Goal: Transaction & Acquisition: Purchase product/service

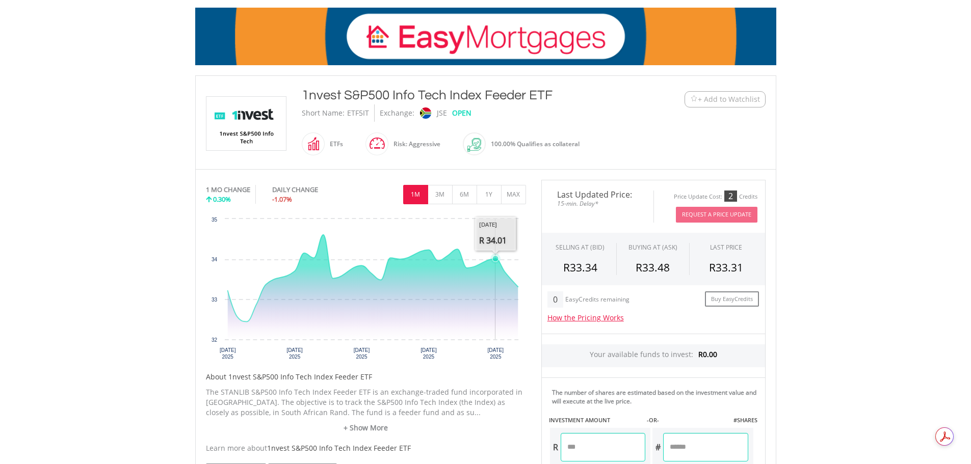
scroll to position [153, 0]
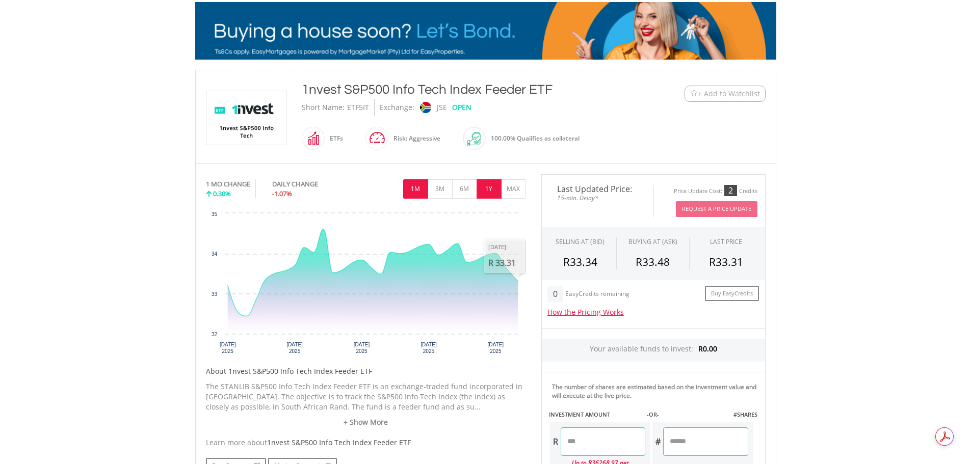
click at [496, 192] on button "1Y" at bounding box center [489, 188] width 25 height 19
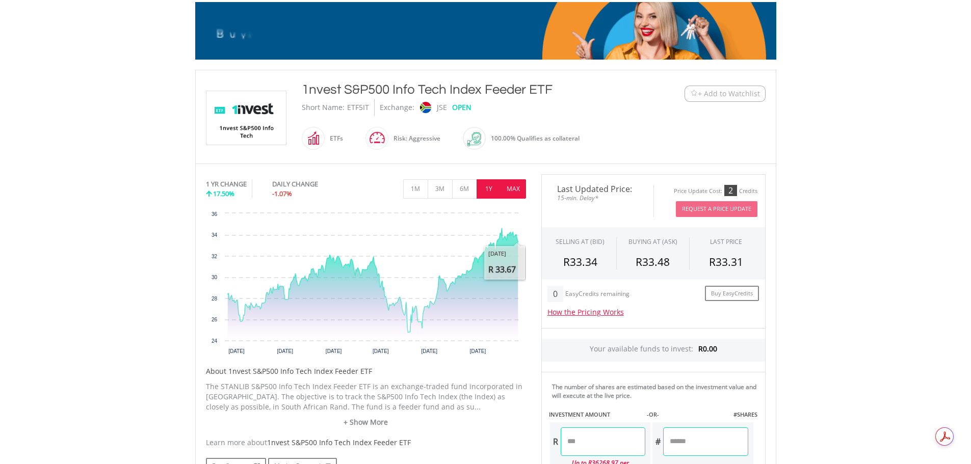
click at [513, 191] on button "MAX" at bounding box center [513, 188] width 25 height 19
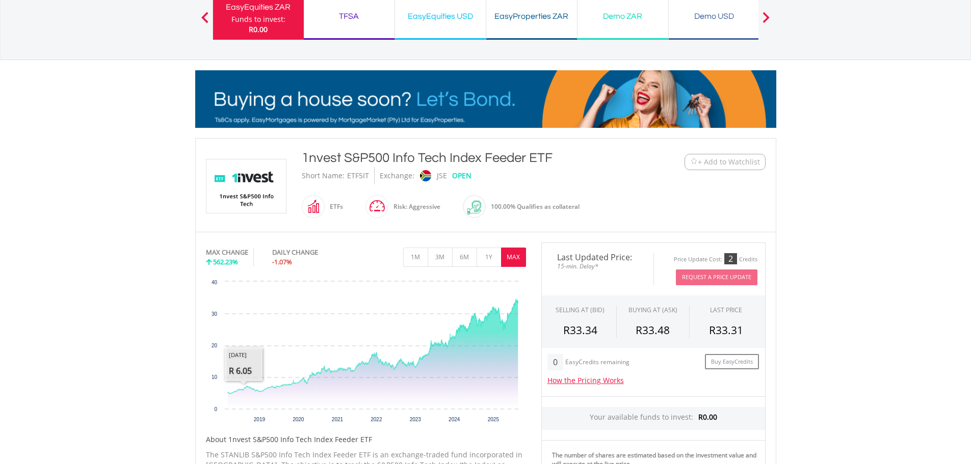
scroll to position [0, 0]
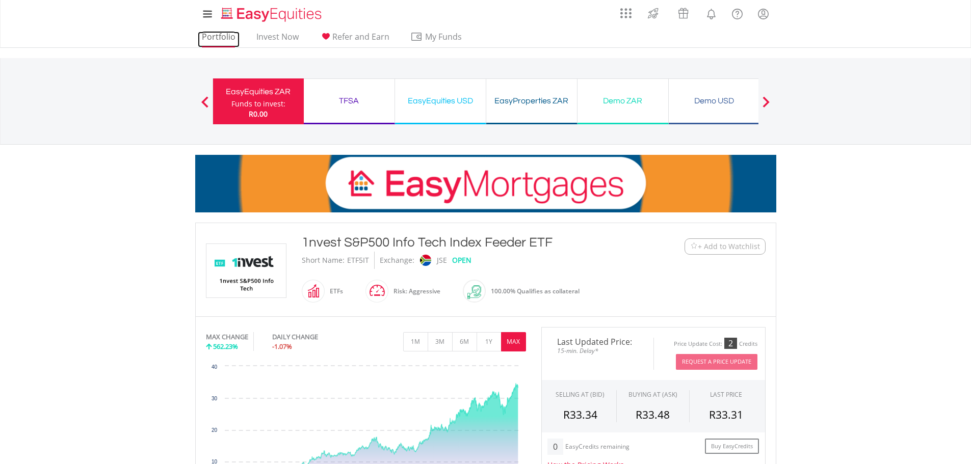
click at [224, 39] on link "Portfolio" at bounding box center [219, 40] width 42 height 16
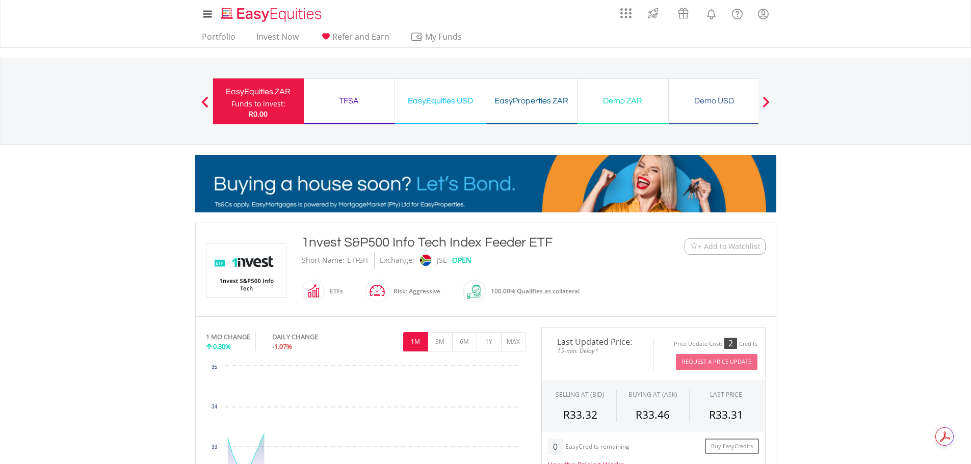
scroll to position [51, 0]
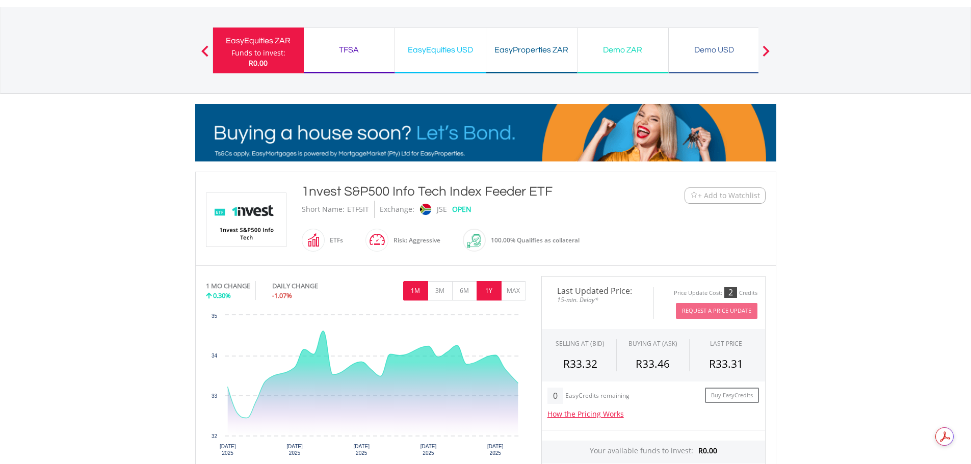
click at [491, 288] on button "1Y" at bounding box center [489, 290] width 25 height 19
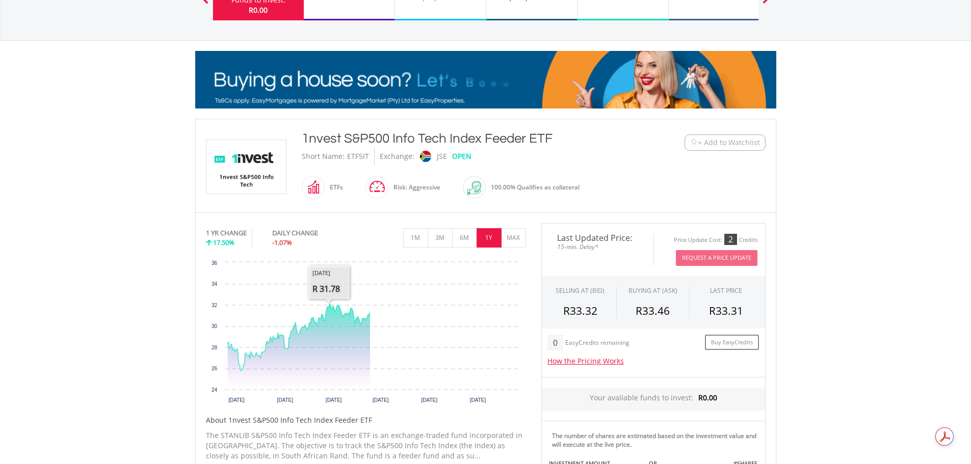
scroll to position [306, 0]
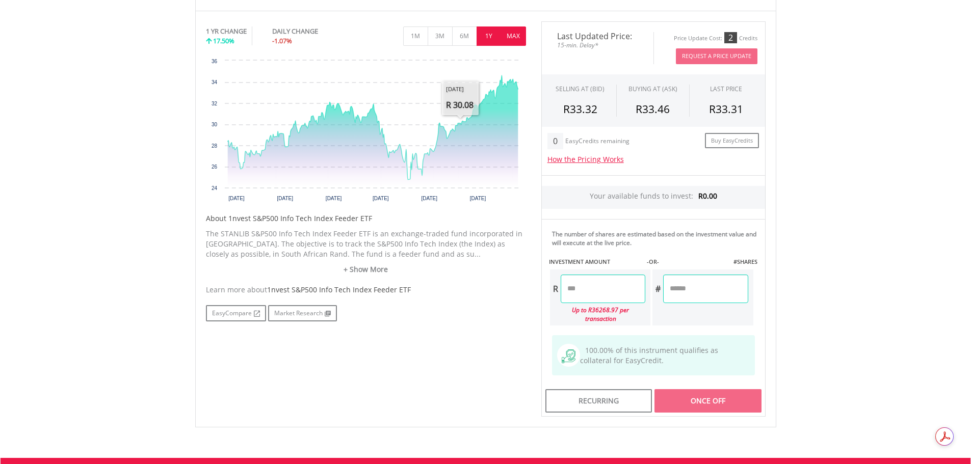
click at [516, 38] on button "MAX" at bounding box center [513, 36] width 25 height 19
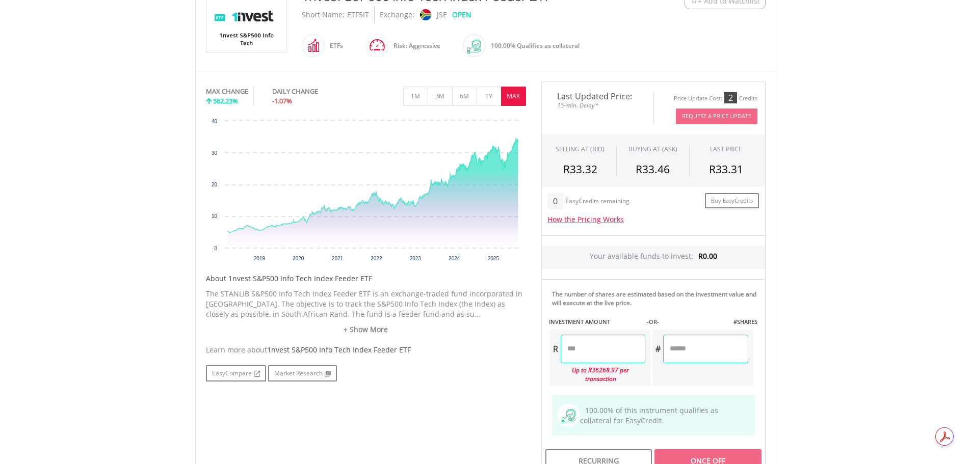
scroll to position [102, 0]
